Goal: Task Accomplishment & Management: Complete application form

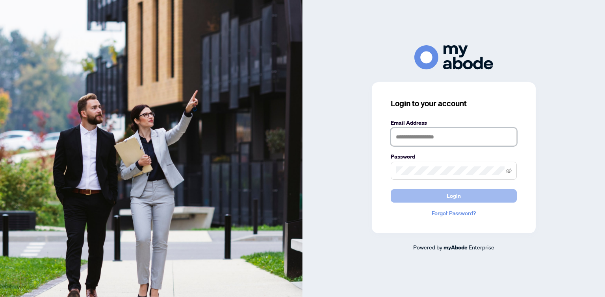
type input "**********"
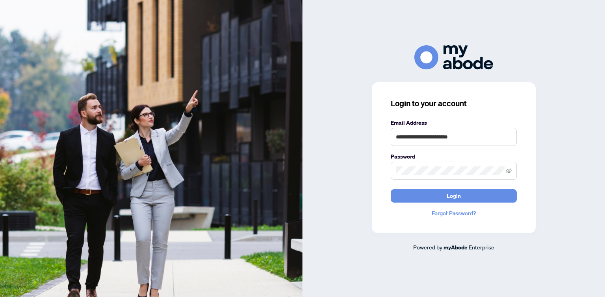
drag, startPoint x: 413, startPoint y: 192, endPoint x: 239, endPoint y: 109, distance: 193.0
click at [413, 192] on button "Login" at bounding box center [453, 195] width 126 height 13
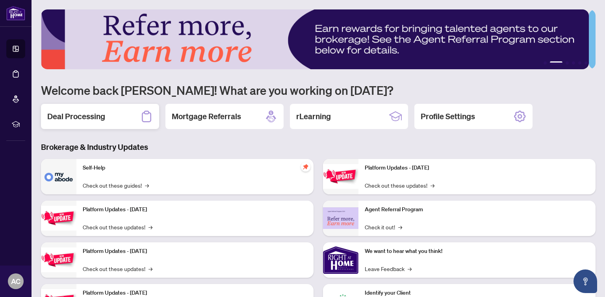
click at [105, 120] on div "Deal Processing" at bounding box center [100, 116] width 118 height 25
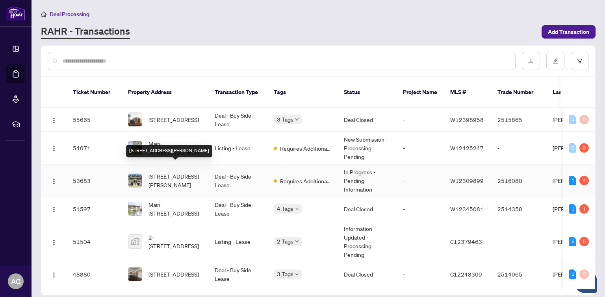
click at [162, 172] on span "[STREET_ADDRESS][PERSON_NAME]" at bounding box center [175, 180] width 54 height 17
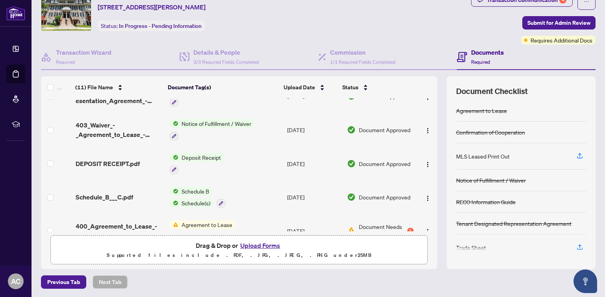
scroll to position [197, 0]
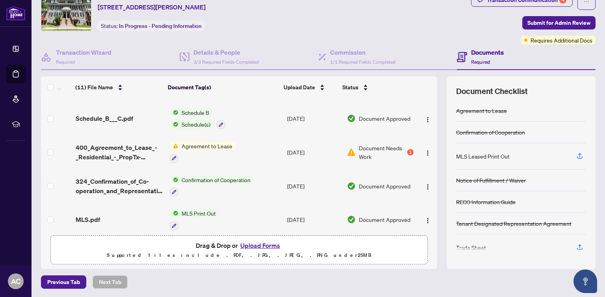
click at [202, 147] on div "Agreement to Lease" at bounding box center [203, 152] width 66 height 21
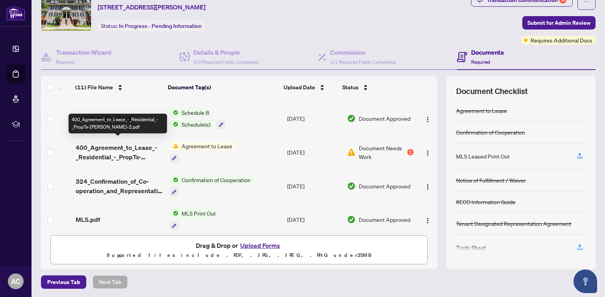
click at [139, 153] on span "400_Agreement_to_Lease_-_Residential_-_PropTx-[PERSON_NAME]-2.pdf" at bounding box center [120, 152] width 88 height 19
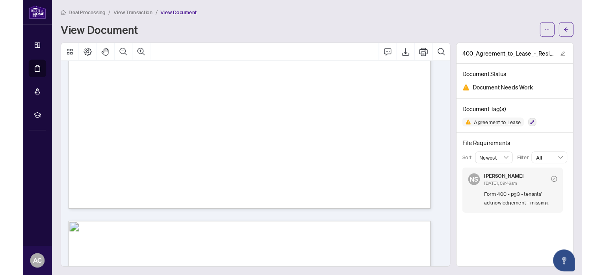
scroll to position [39, 0]
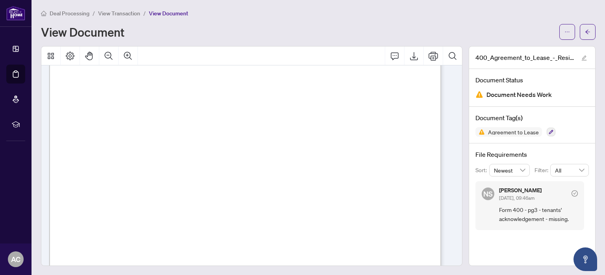
click at [128, 11] on span "View Transaction" at bounding box center [119, 13] width 42 height 7
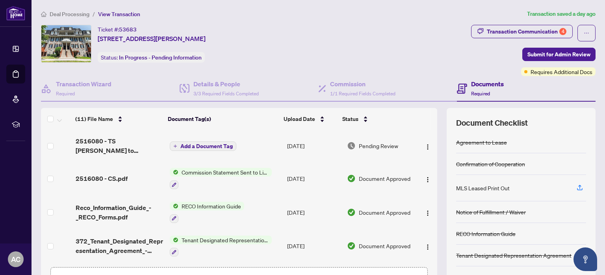
click at [256, 145] on td "Add a Document Tag" at bounding box center [225, 145] width 117 height 31
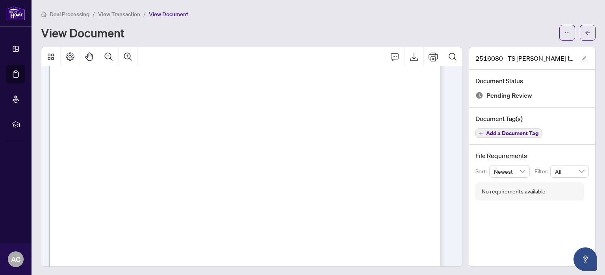
scroll to position [86, 0]
click at [409, 54] on icon "Export" at bounding box center [413, 56] width 9 height 9
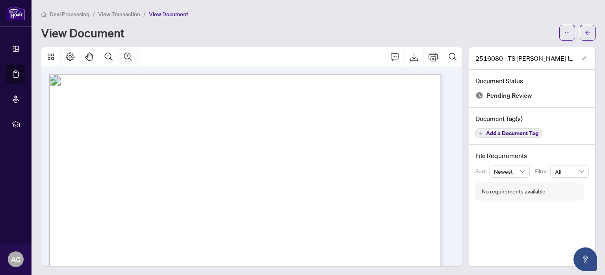
click at [130, 14] on span "View Transaction" at bounding box center [119, 14] width 42 height 7
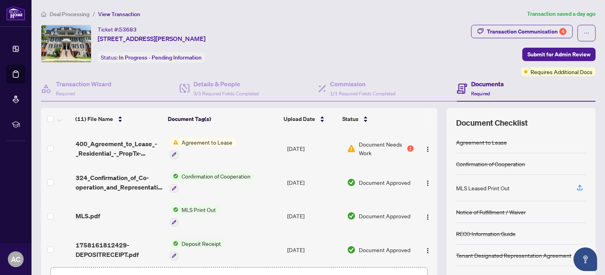
scroll to position [54, 0]
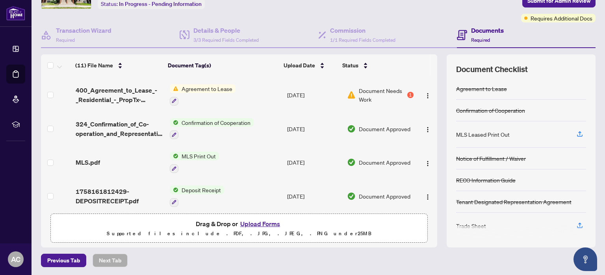
click at [250, 220] on button "Upload Forms" at bounding box center [260, 223] width 44 height 10
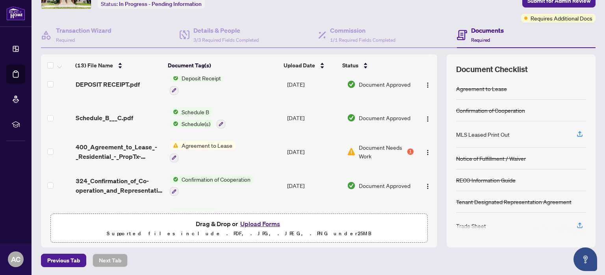
scroll to position [289, 0]
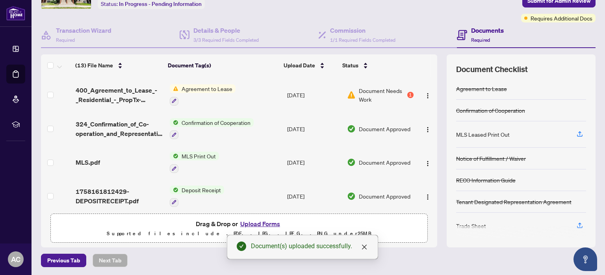
click at [237, 94] on td "Agreement to Lease" at bounding box center [225, 95] width 117 height 34
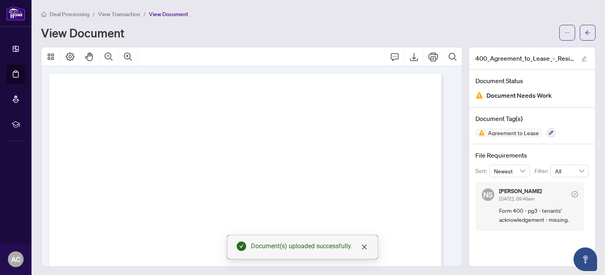
scroll to position [1, 0]
click at [137, 16] on span "View Transaction" at bounding box center [119, 13] width 42 height 7
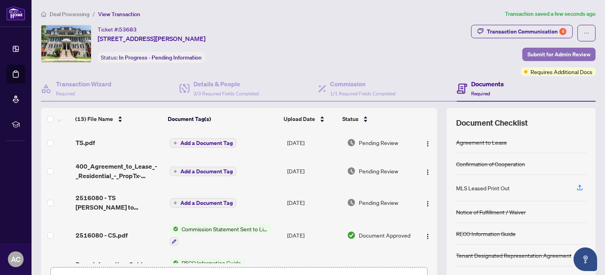
click at [538, 56] on span "Submit for Admin Review" at bounding box center [558, 54] width 63 height 13
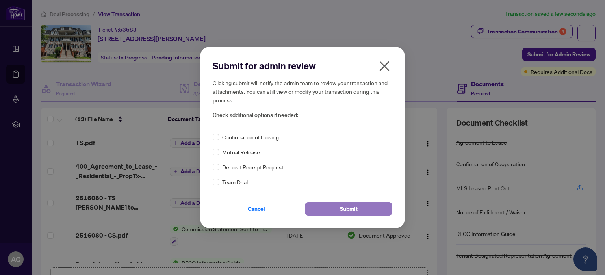
click at [351, 208] on span "Submit" at bounding box center [349, 208] width 18 height 13
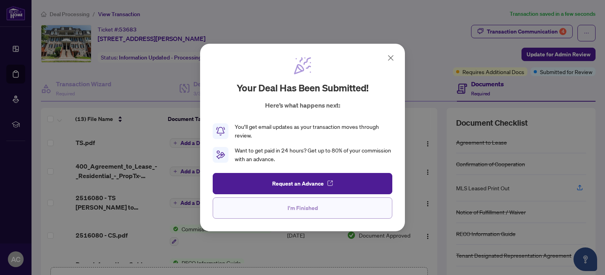
click at [312, 210] on span "I'm Finished" at bounding box center [302, 208] width 30 height 13
